Goal: Task Accomplishment & Management: Use online tool/utility

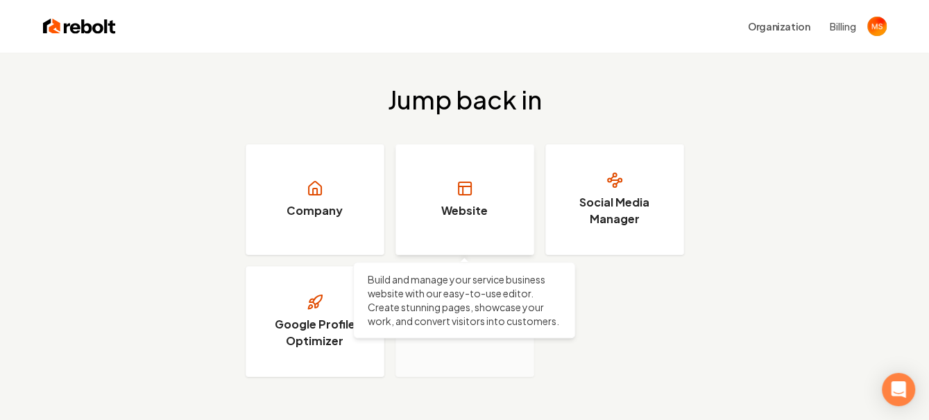
click at [463, 189] on icon at bounding box center [463, 191] width 0 height 8
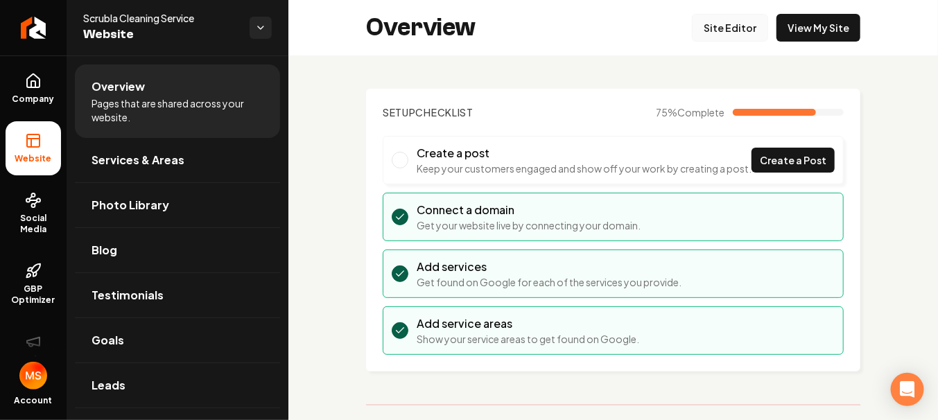
click at [728, 28] on link "Site Editor" at bounding box center [730, 28] width 76 height 28
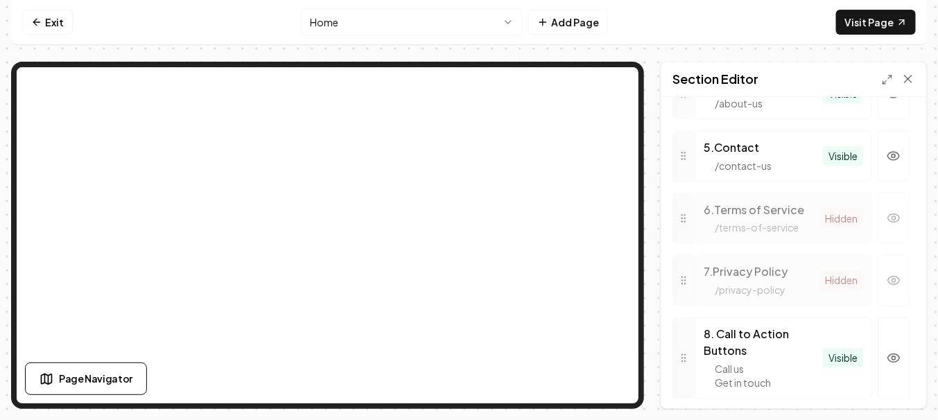
scroll to position [832, 0]
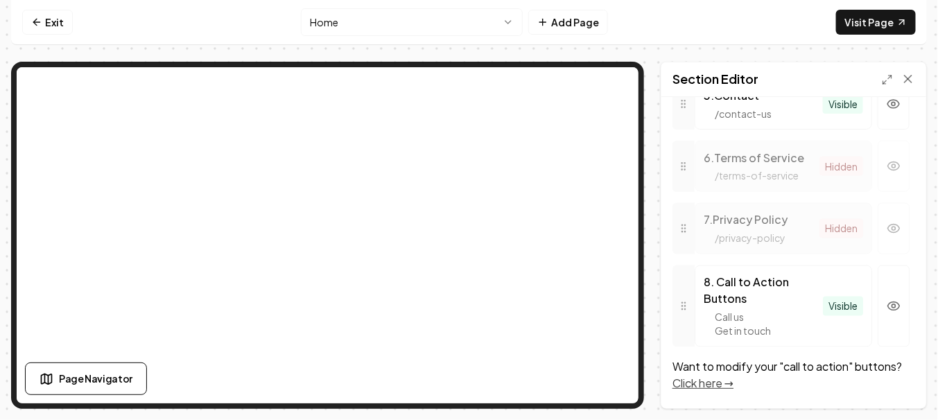
click at [706, 383] on link "Click here →" at bounding box center [703, 383] width 61 height 15
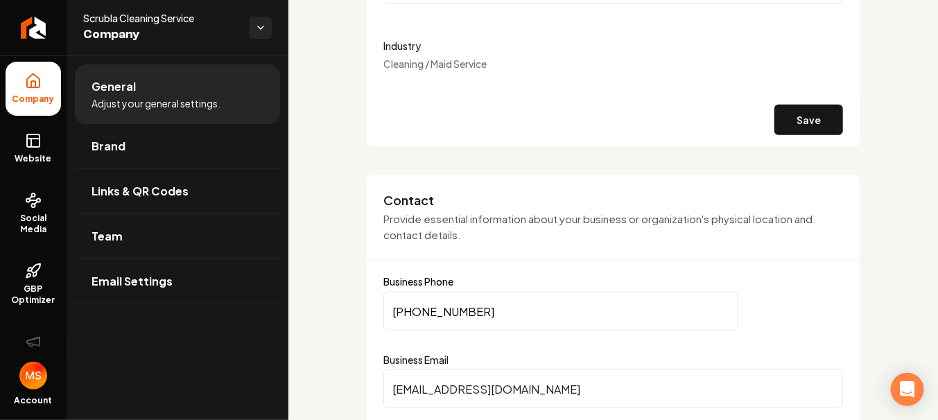
scroll to position [485, 0]
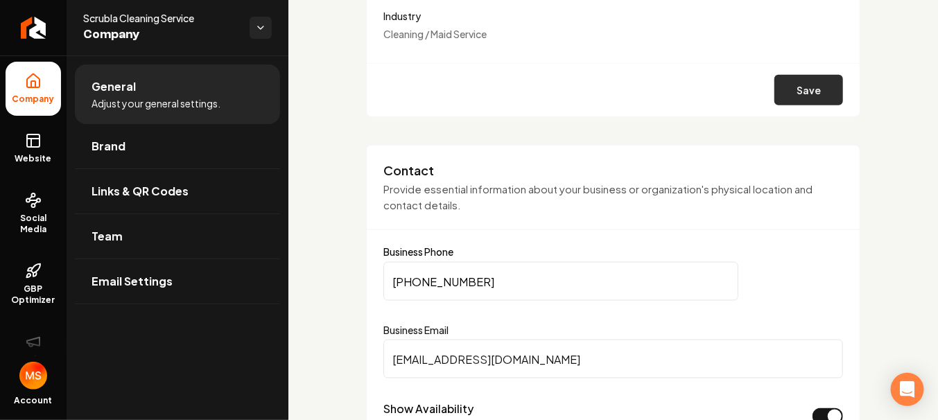
click at [797, 92] on button "Save" at bounding box center [809, 90] width 69 height 31
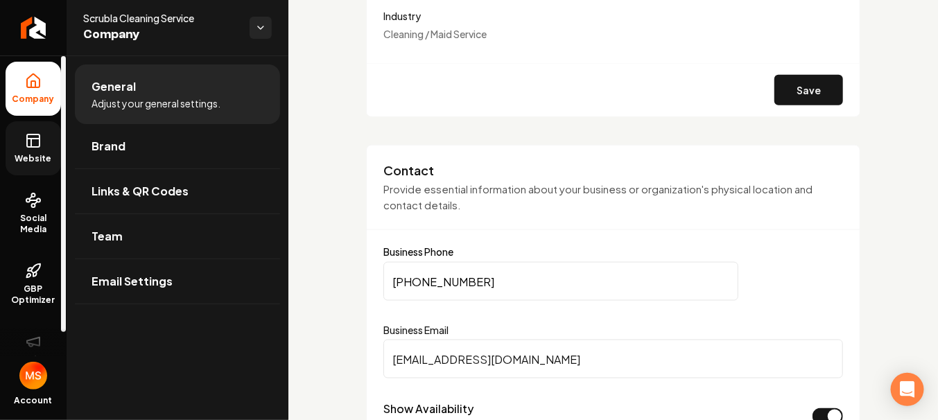
click at [35, 142] on icon at bounding box center [33, 140] width 17 height 17
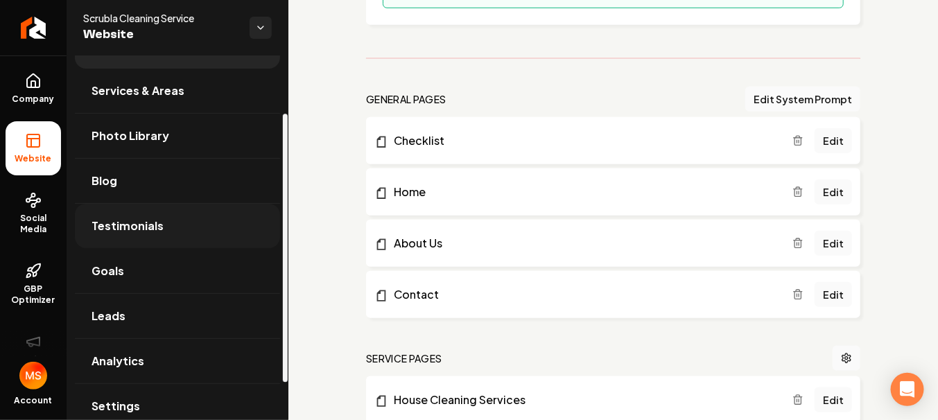
scroll to position [129, 0]
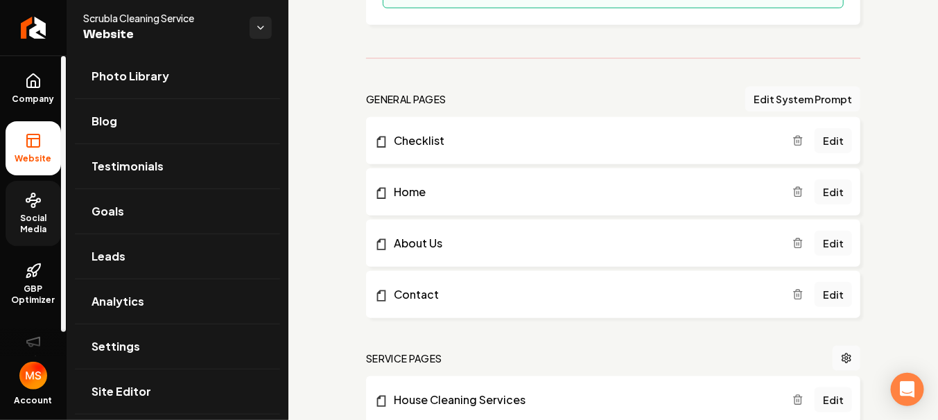
click at [32, 225] on span "Social Media" at bounding box center [33, 224] width 55 height 22
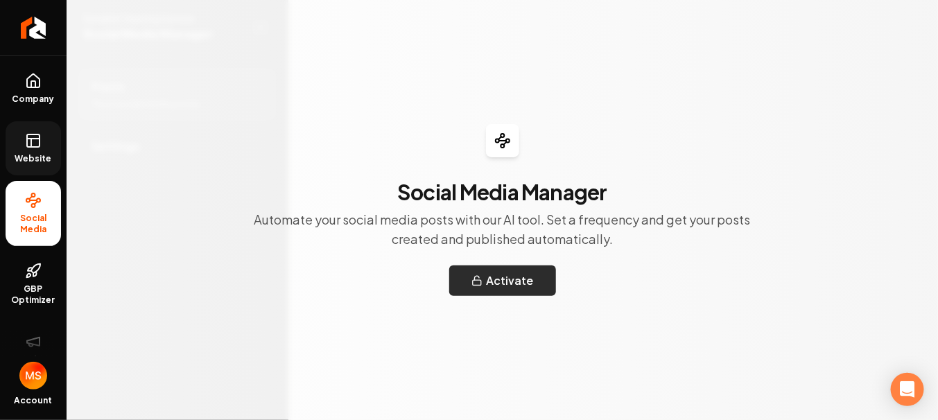
click at [492, 279] on button "Activate" at bounding box center [502, 281] width 107 height 31
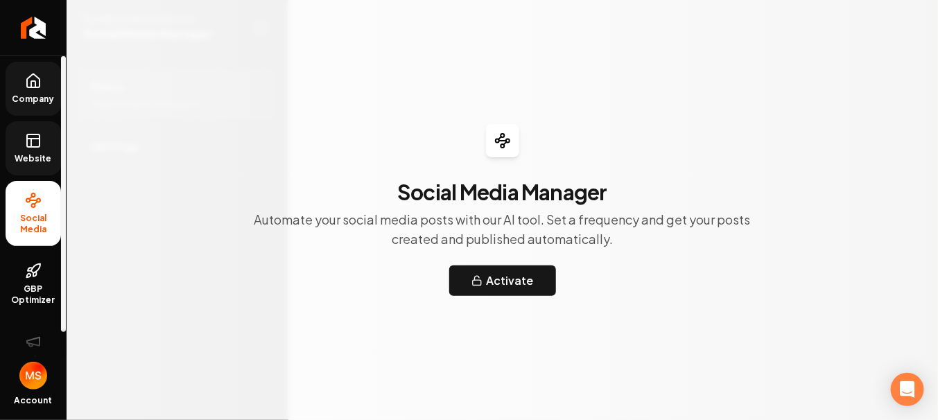
click at [46, 97] on span "Company" at bounding box center [33, 99] width 53 height 11
